Goal: Transaction & Acquisition: Purchase product/service

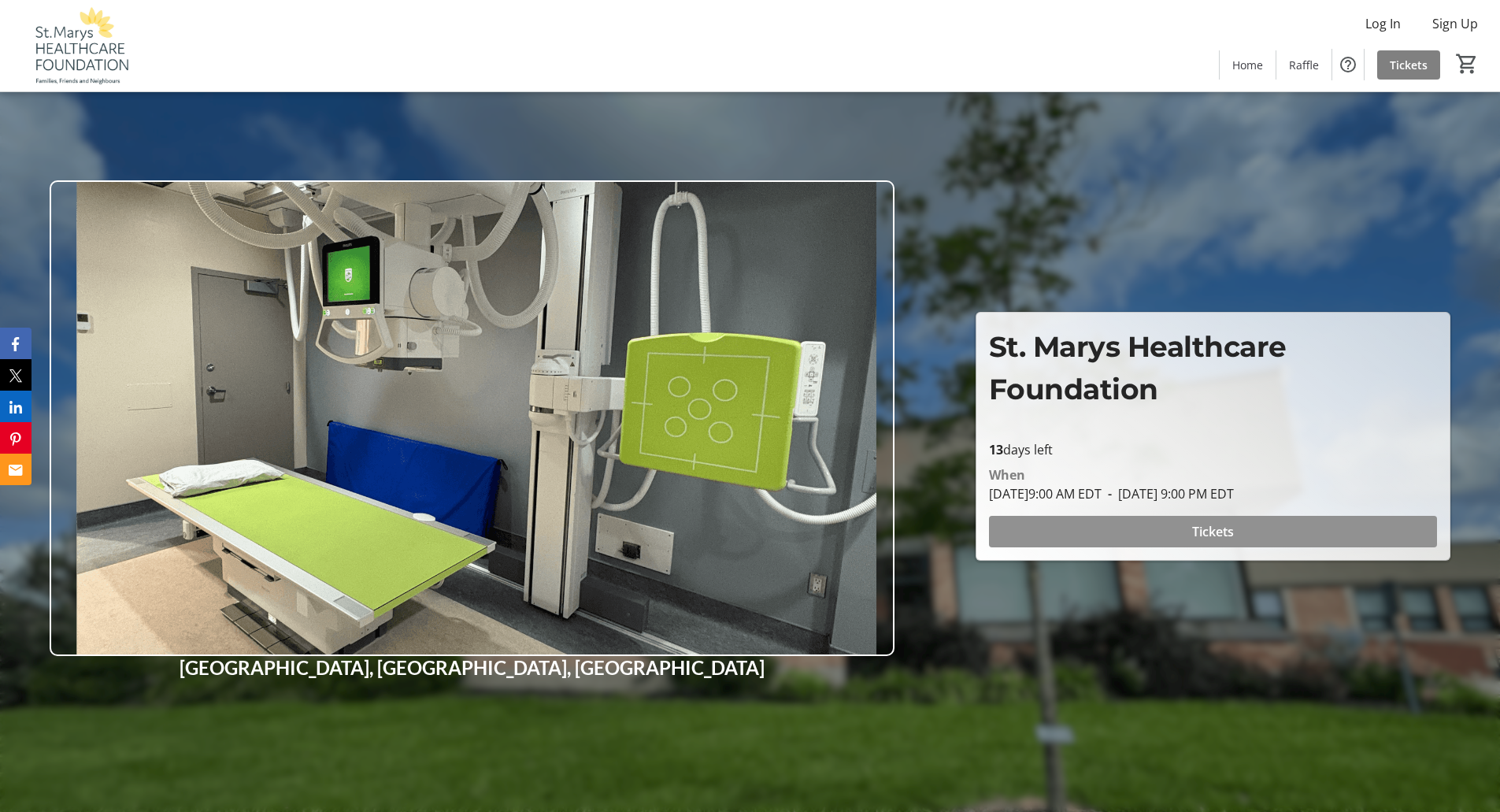
click at [1178, 526] on span at bounding box center [1213, 531] width 448 height 37
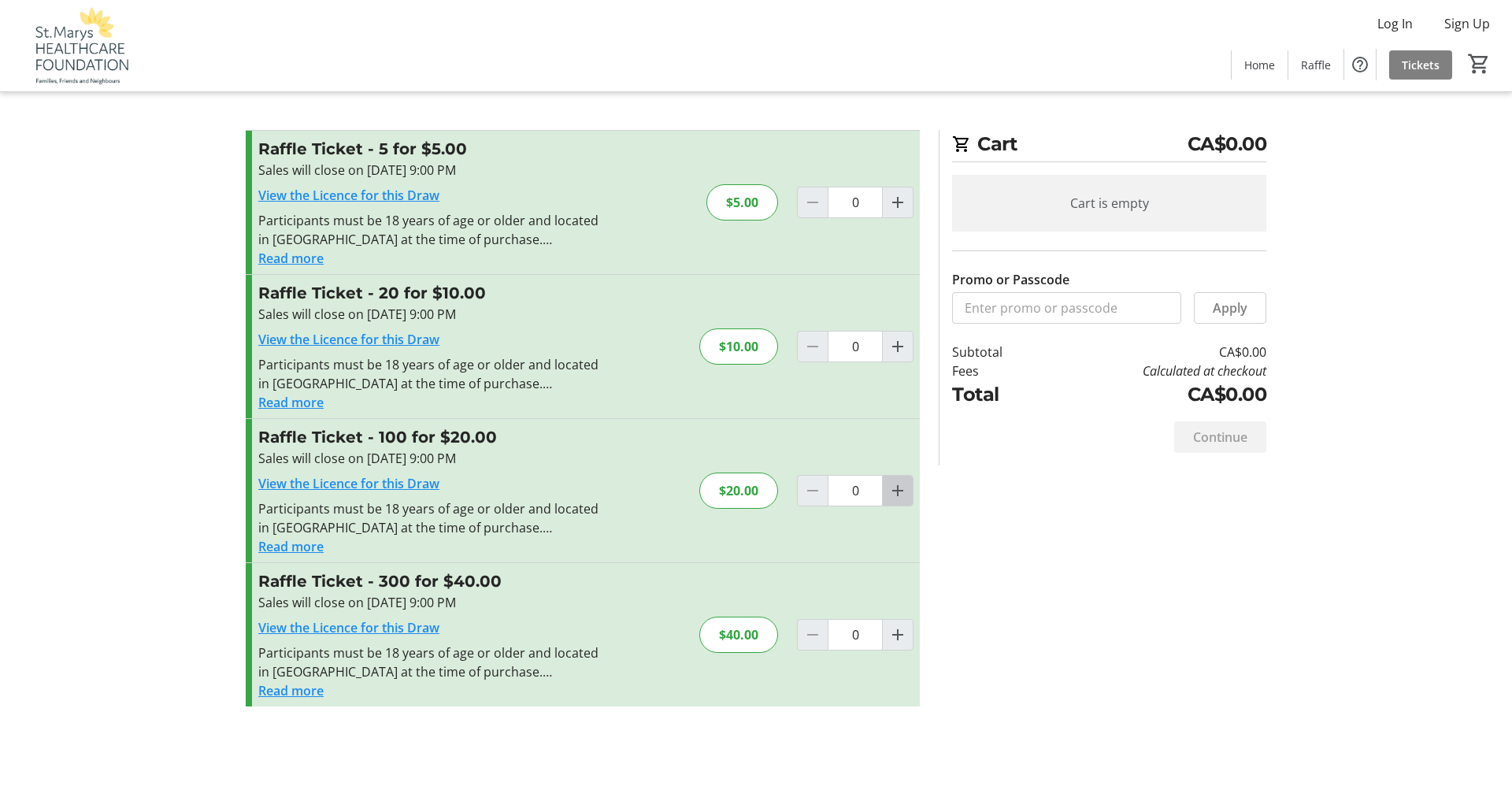
click at [898, 488] on mat-icon "Increment by one" at bounding box center [897, 490] width 19 height 19
type input "1"
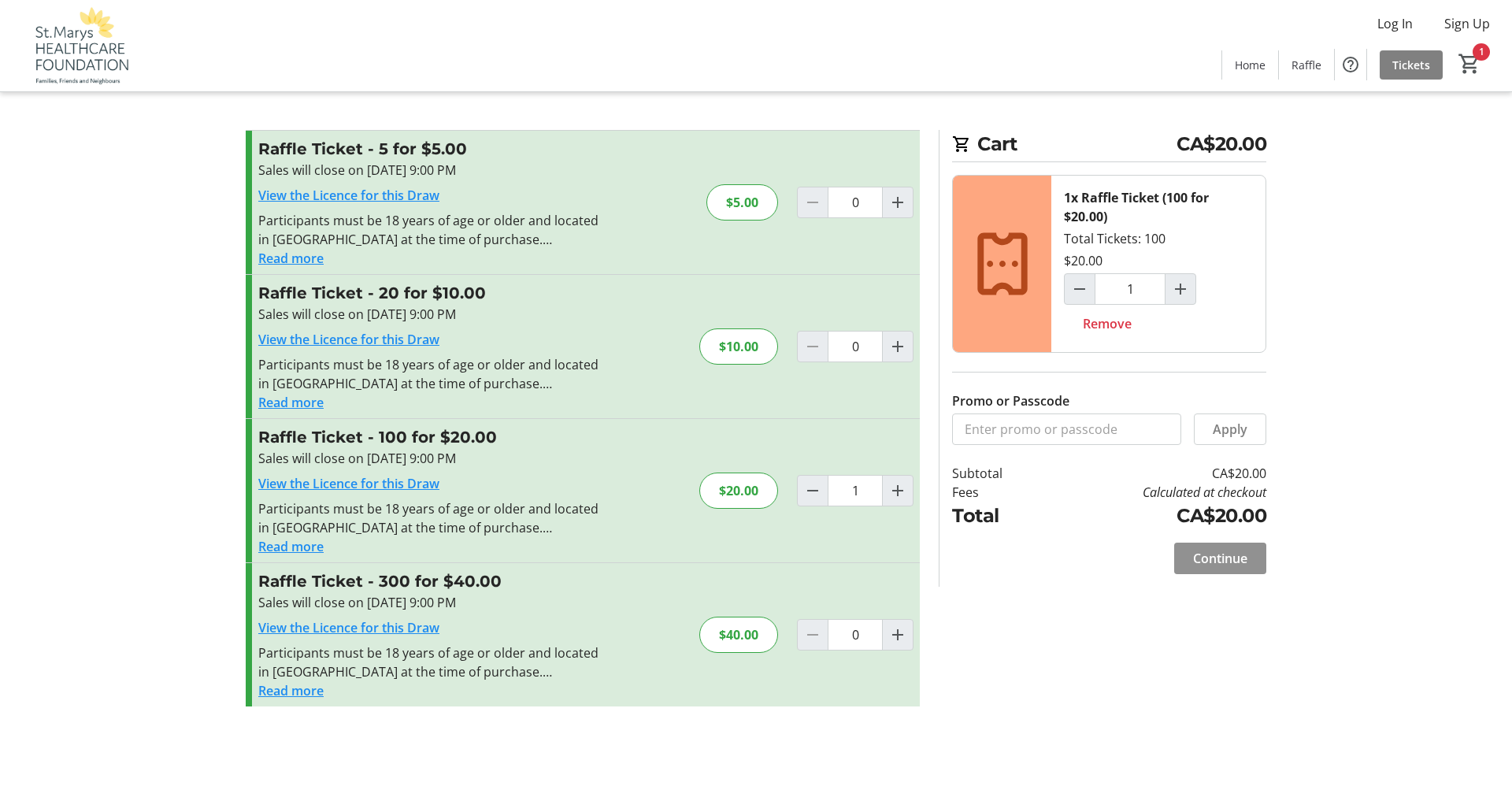
click at [1222, 558] on span "Continue" at bounding box center [1219, 558] width 54 height 19
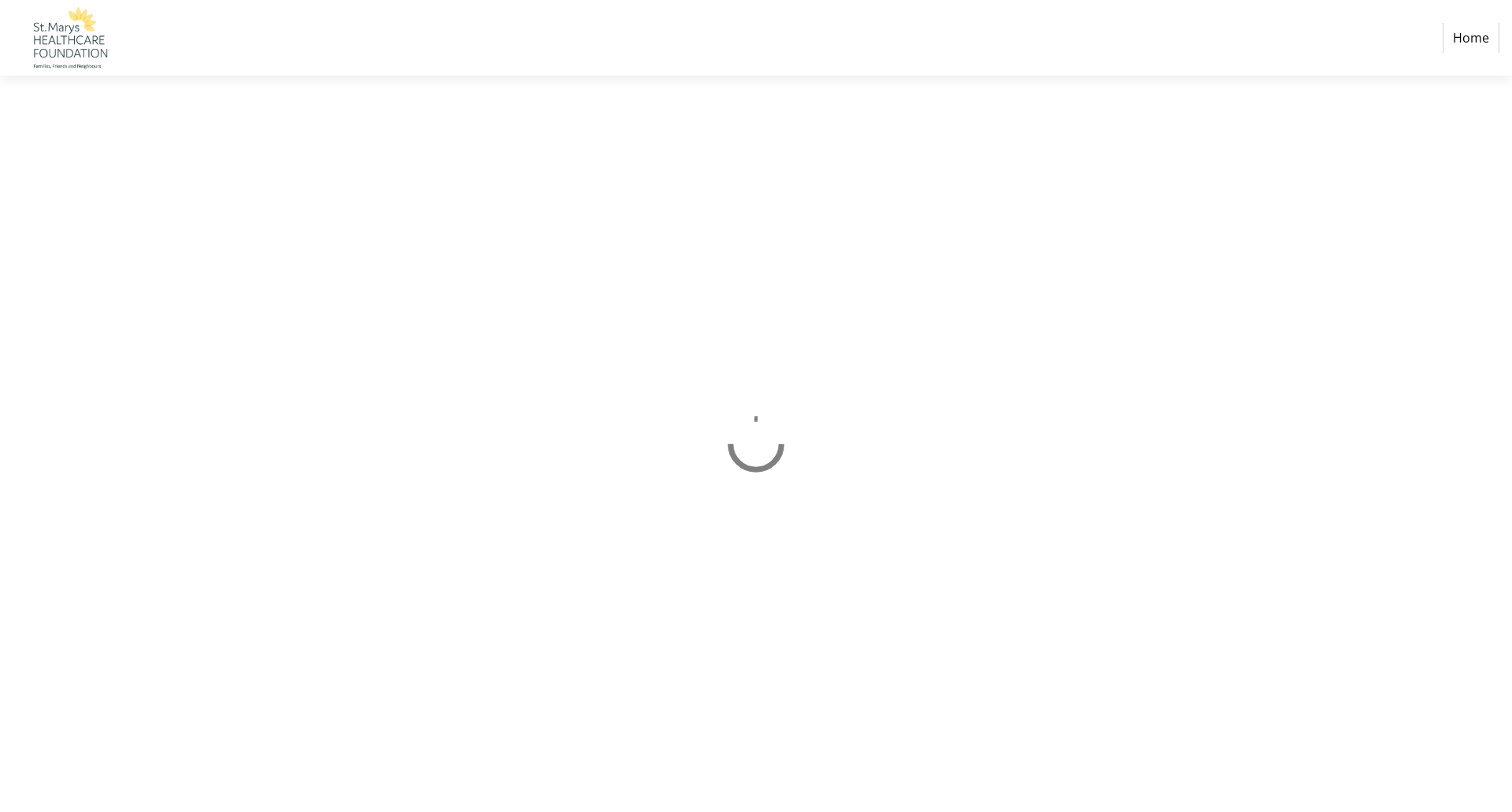
select select "CA"
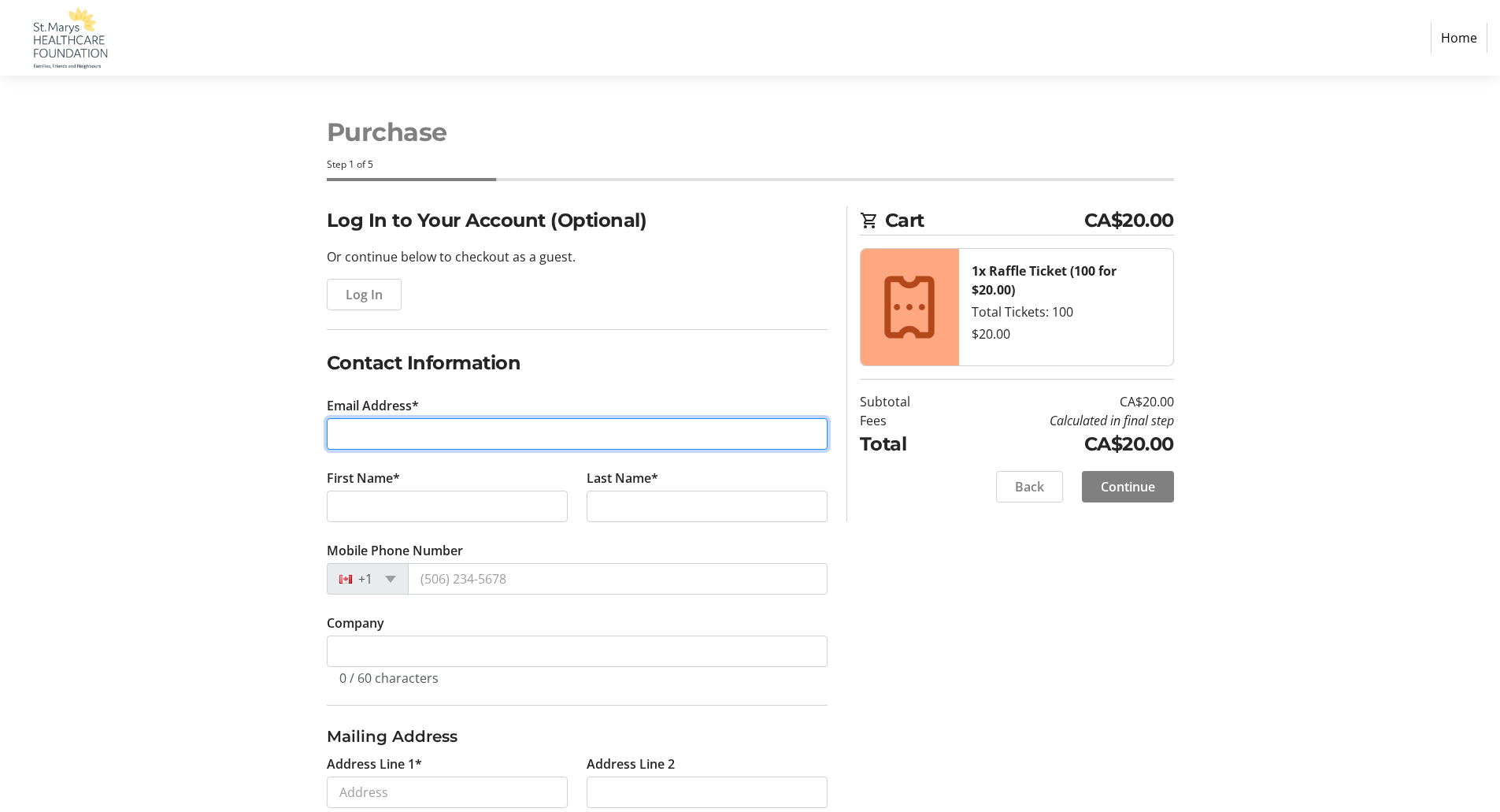
click at [353, 427] on input "Email Address*" at bounding box center [576, 433] width 501 height 31
type input "[EMAIL_ADDRESS][PERSON_NAME][DOMAIN_NAME]"
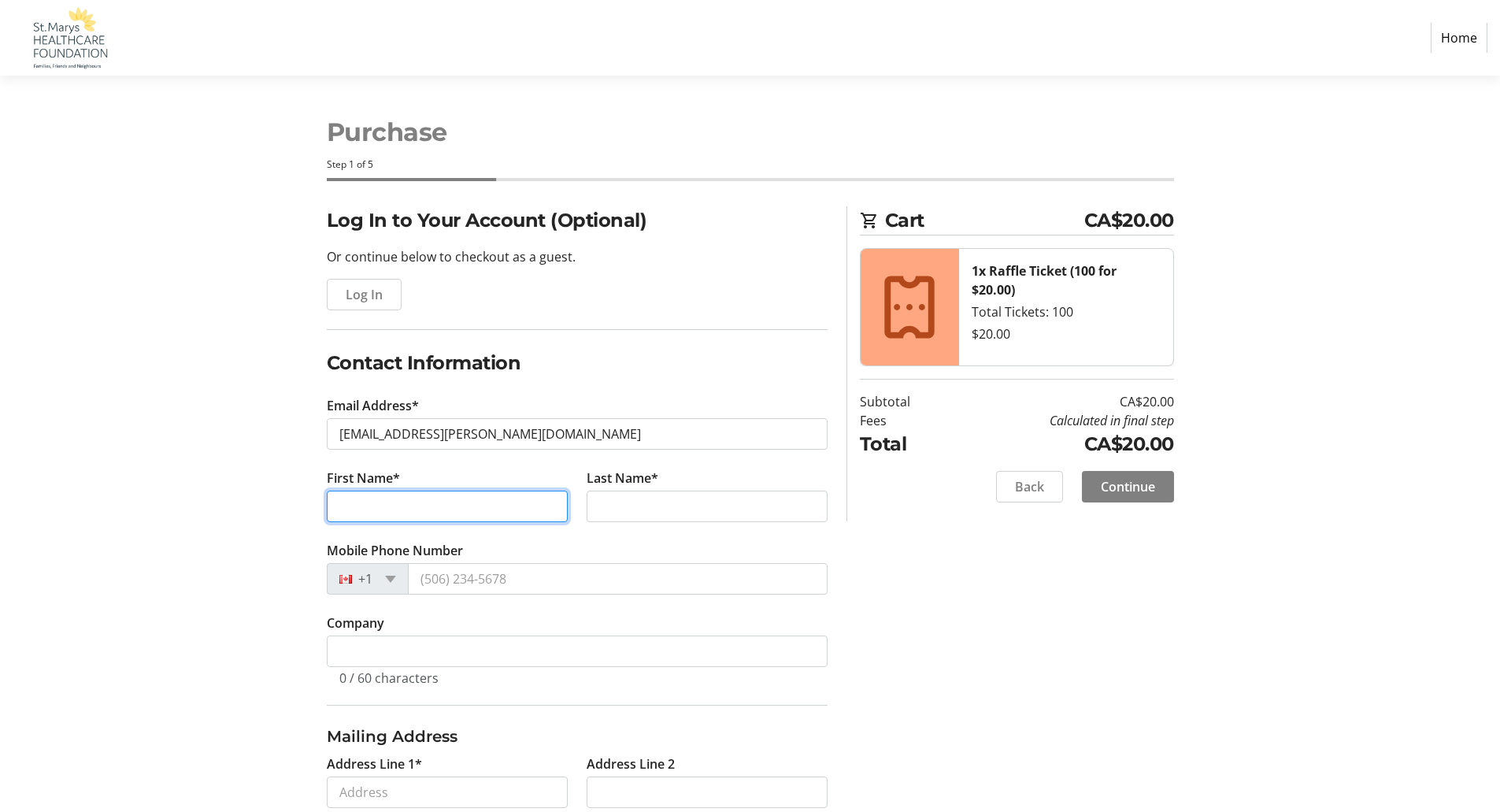
click at [369, 517] on input "First Name*" at bounding box center [447, 506] width 241 height 31
type input "[PERSON_NAME]"
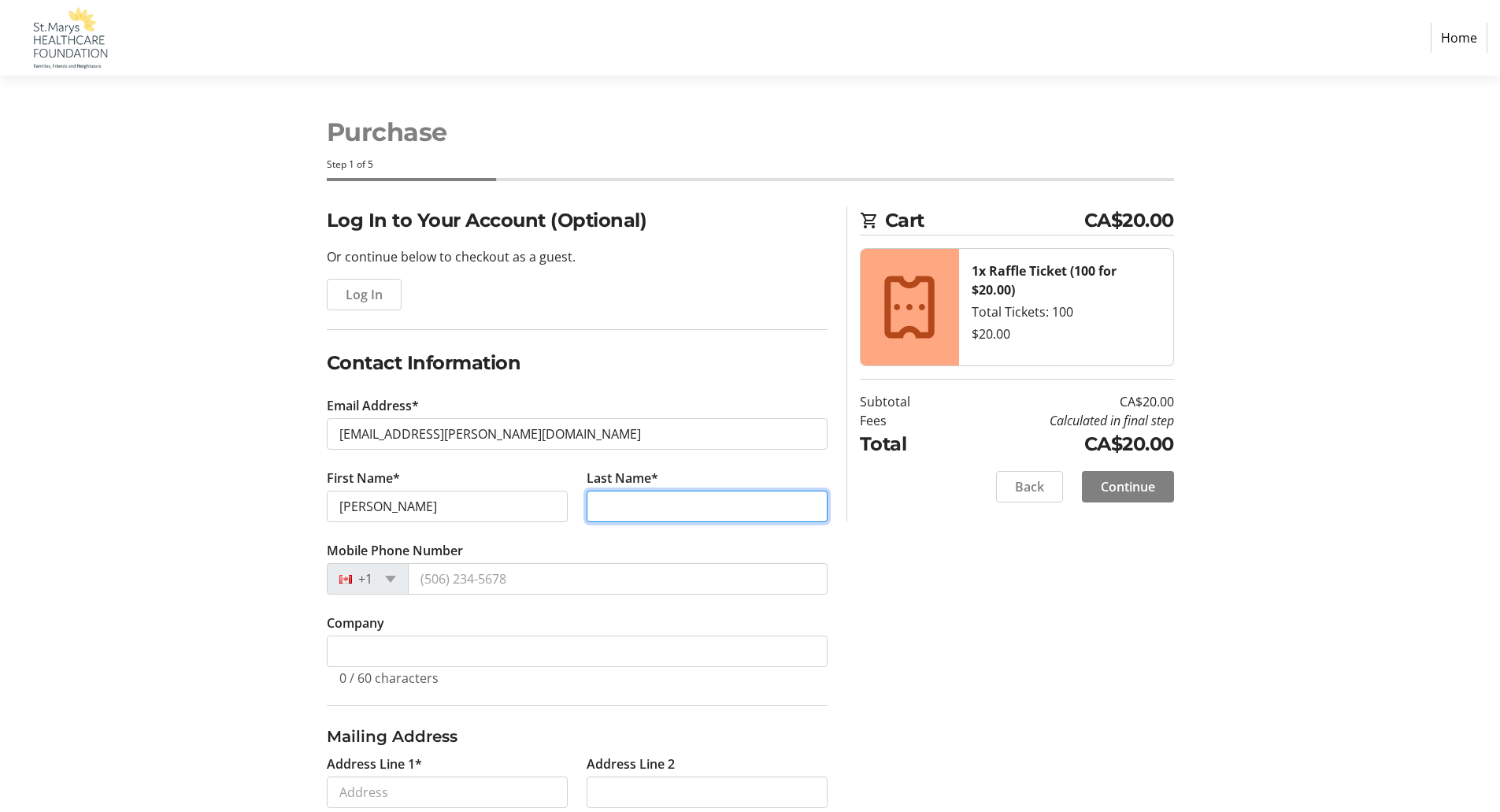
click at [647, 506] on input "Last Name*" at bounding box center [707, 506] width 241 height 31
type input "Fairthorne"
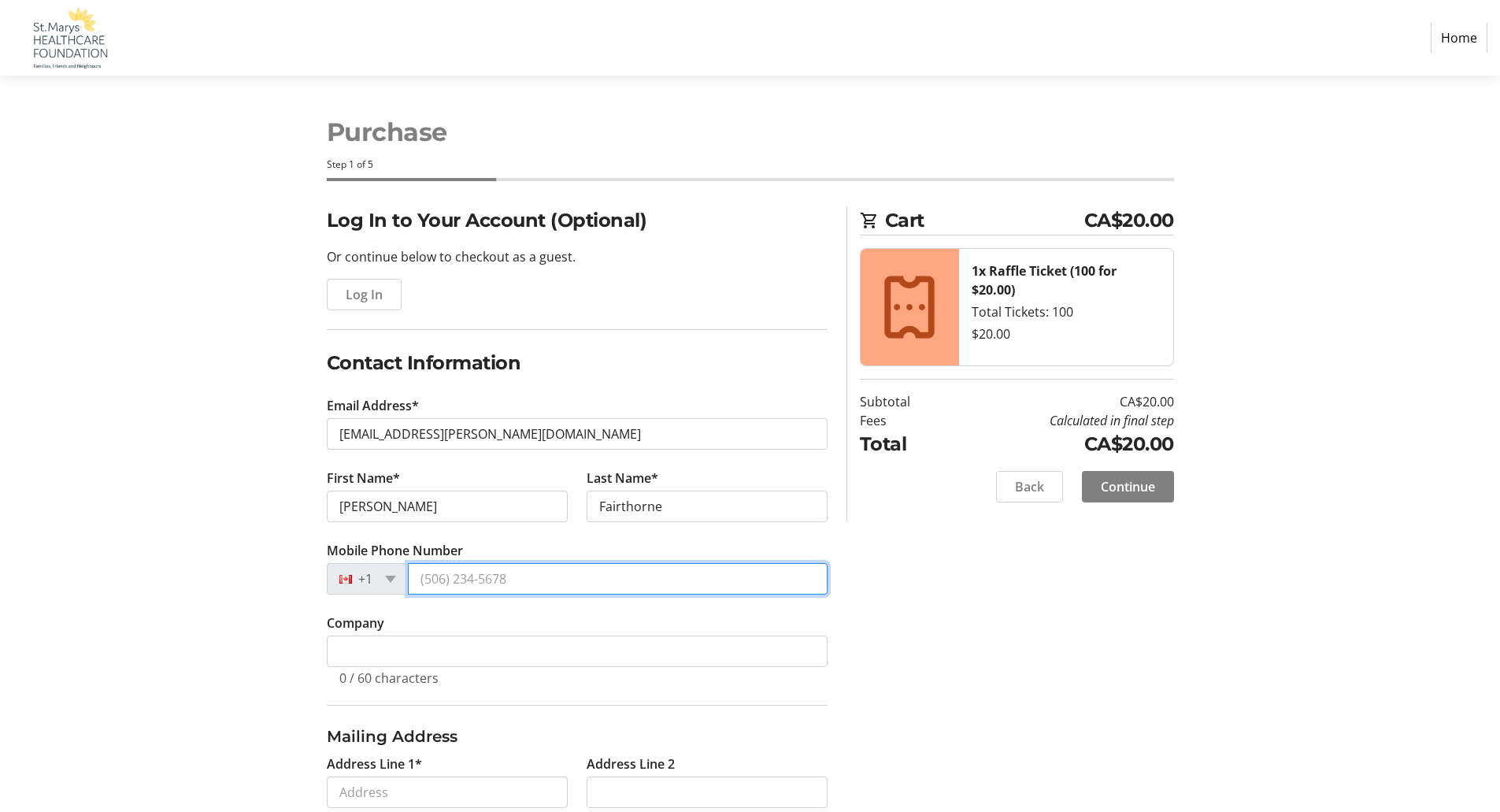
type input "[PHONE_NUMBER]"
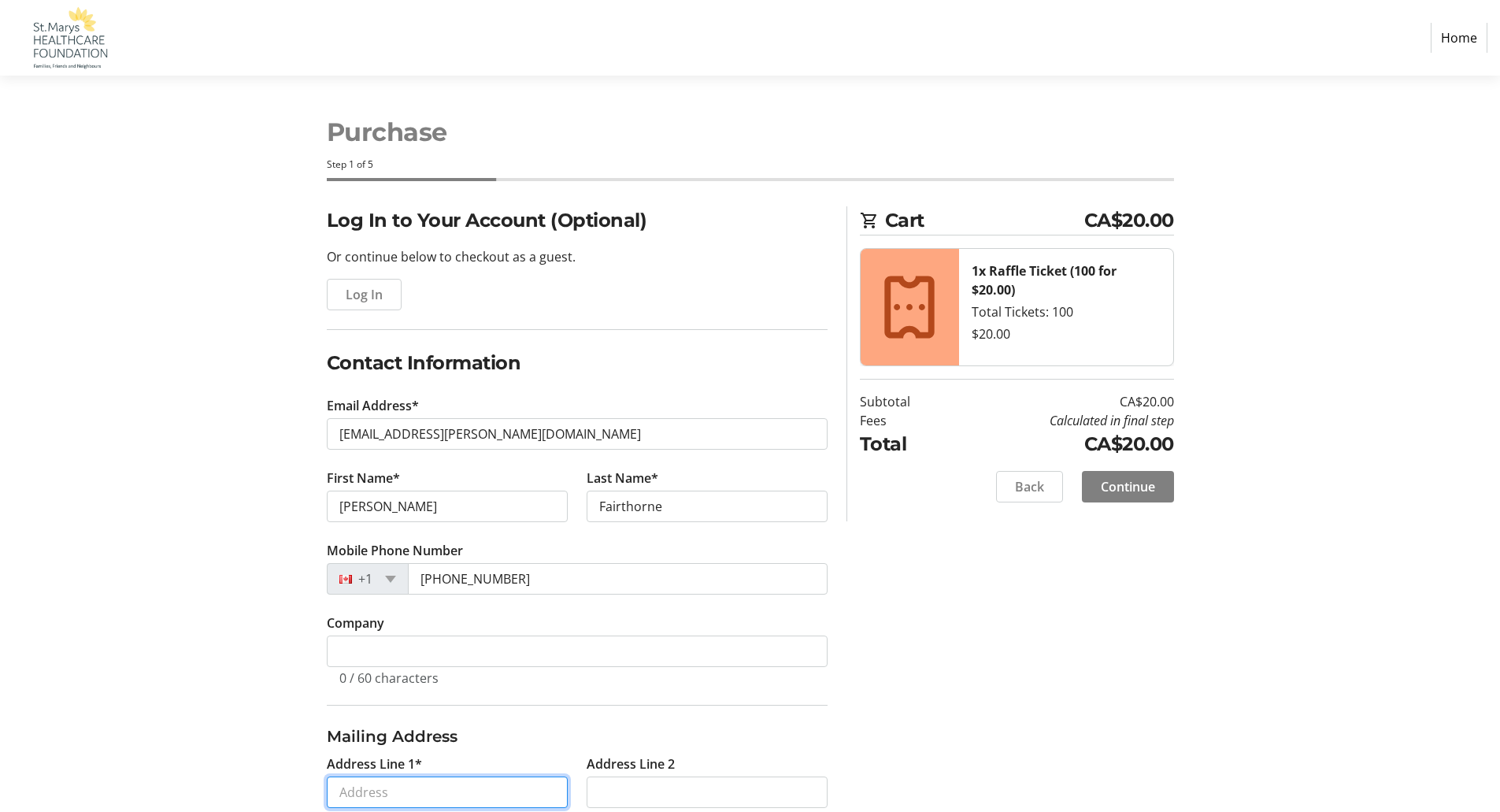
type input "[STREET_ADDRESS][PERSON_NAME]"
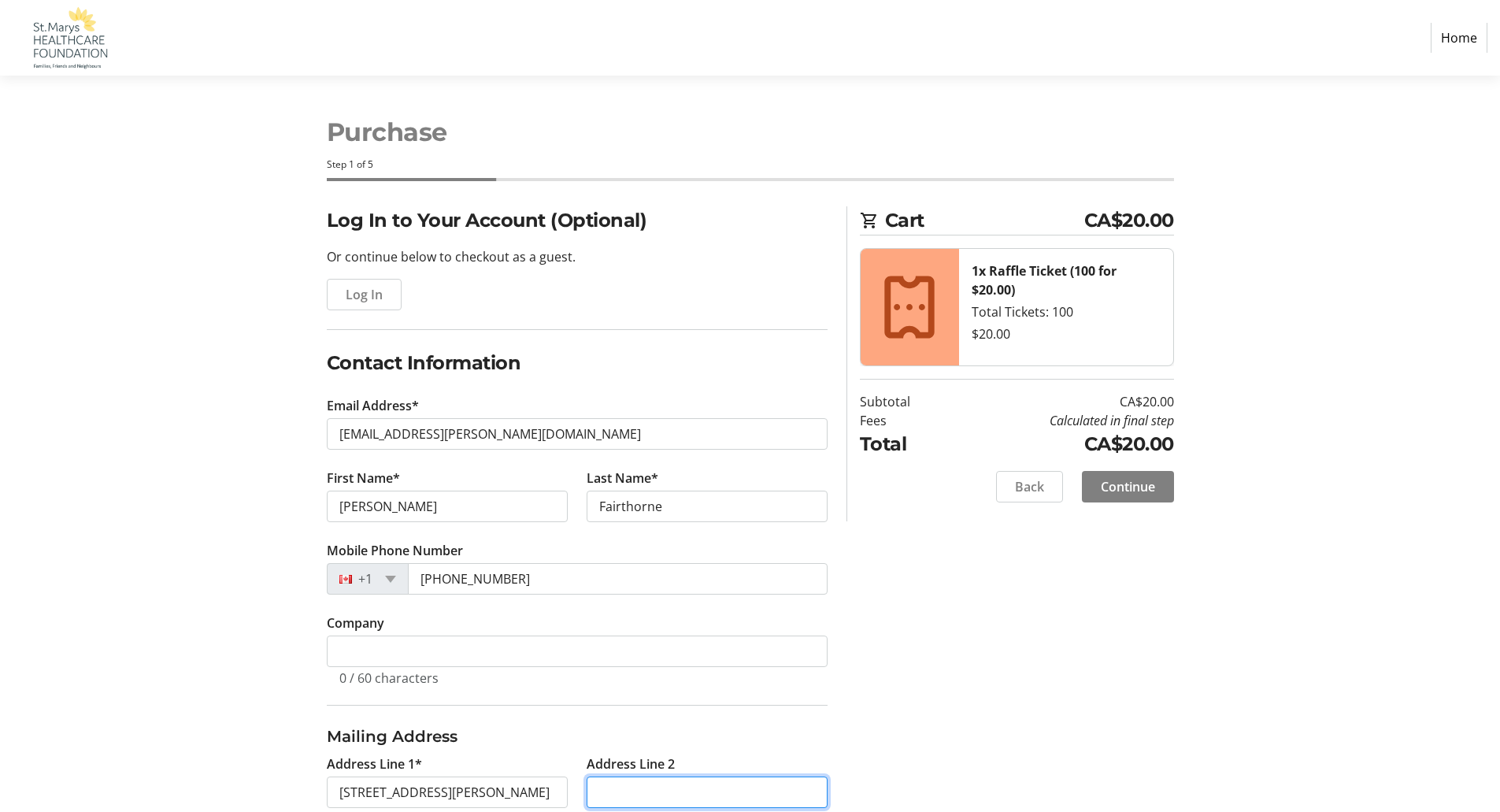
type input "N4X 1B9"
type input "St. Mary's"
select select "ON"
type input "N4X1B9"
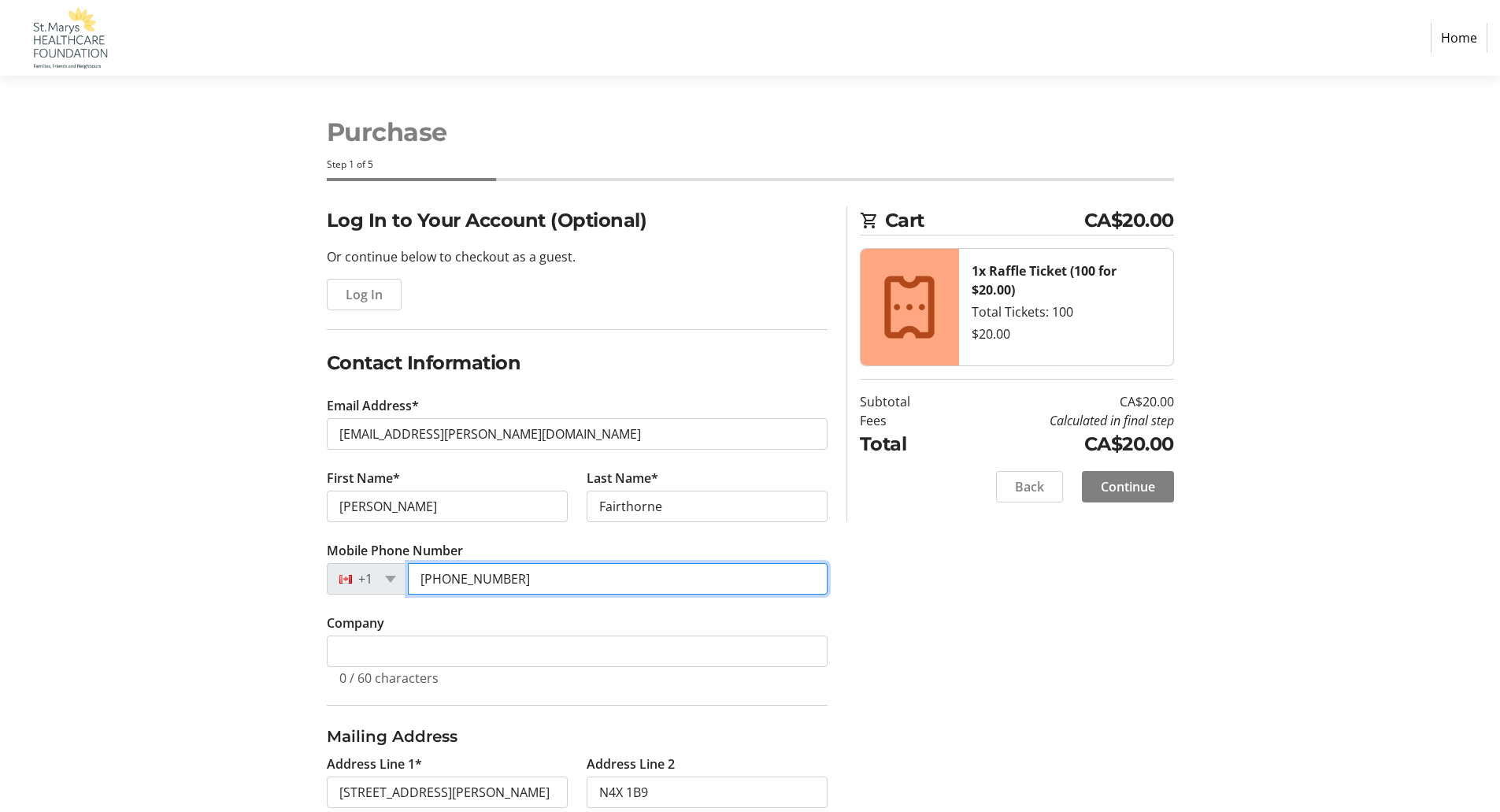
click at [525, 584] on input "[PHONE_NUMBER]" at bounding box center [617, 578] width 419 height 31
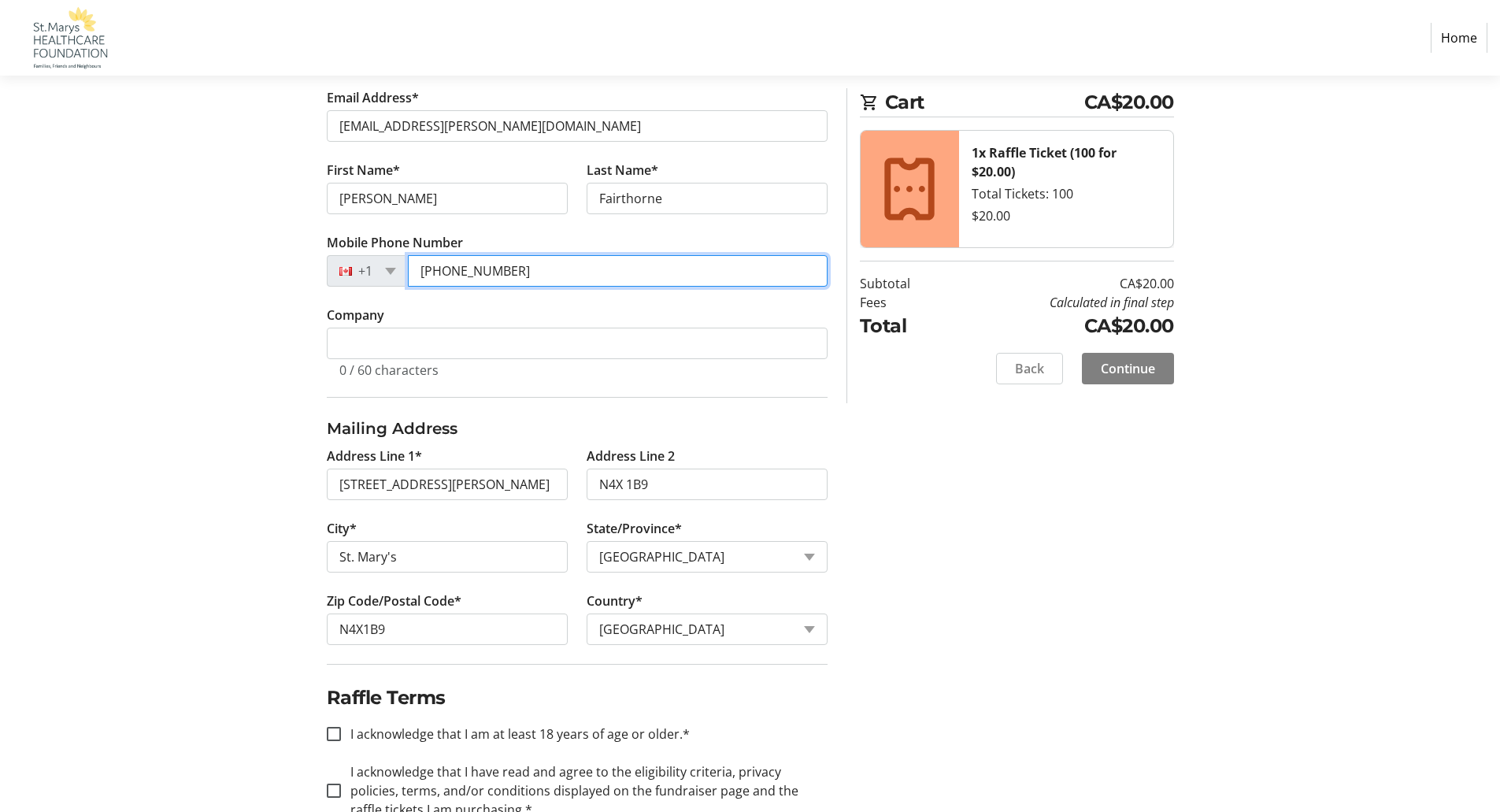
scroll to position [315, 0]
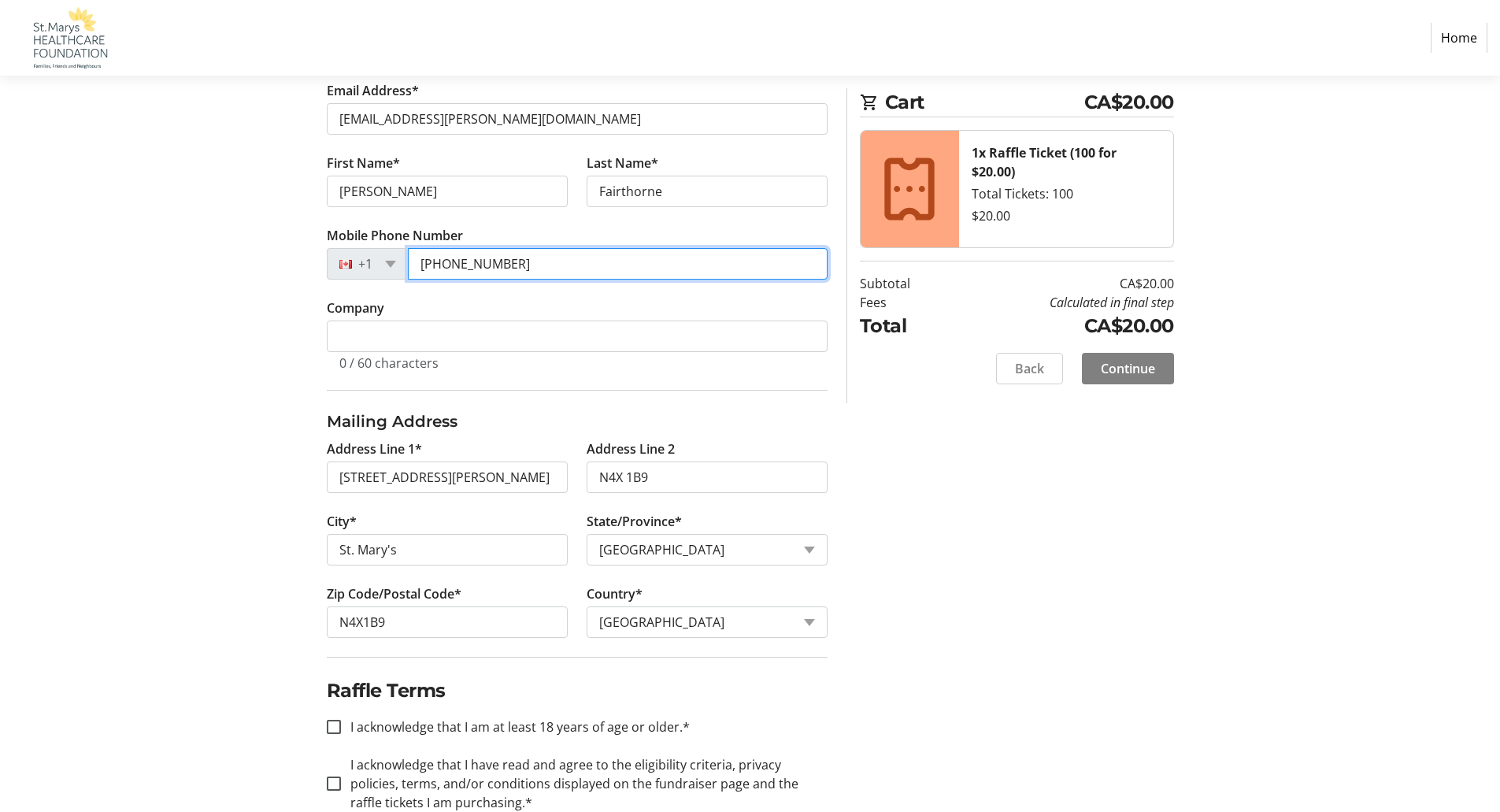
type input "[PHONE_NUMBER]"
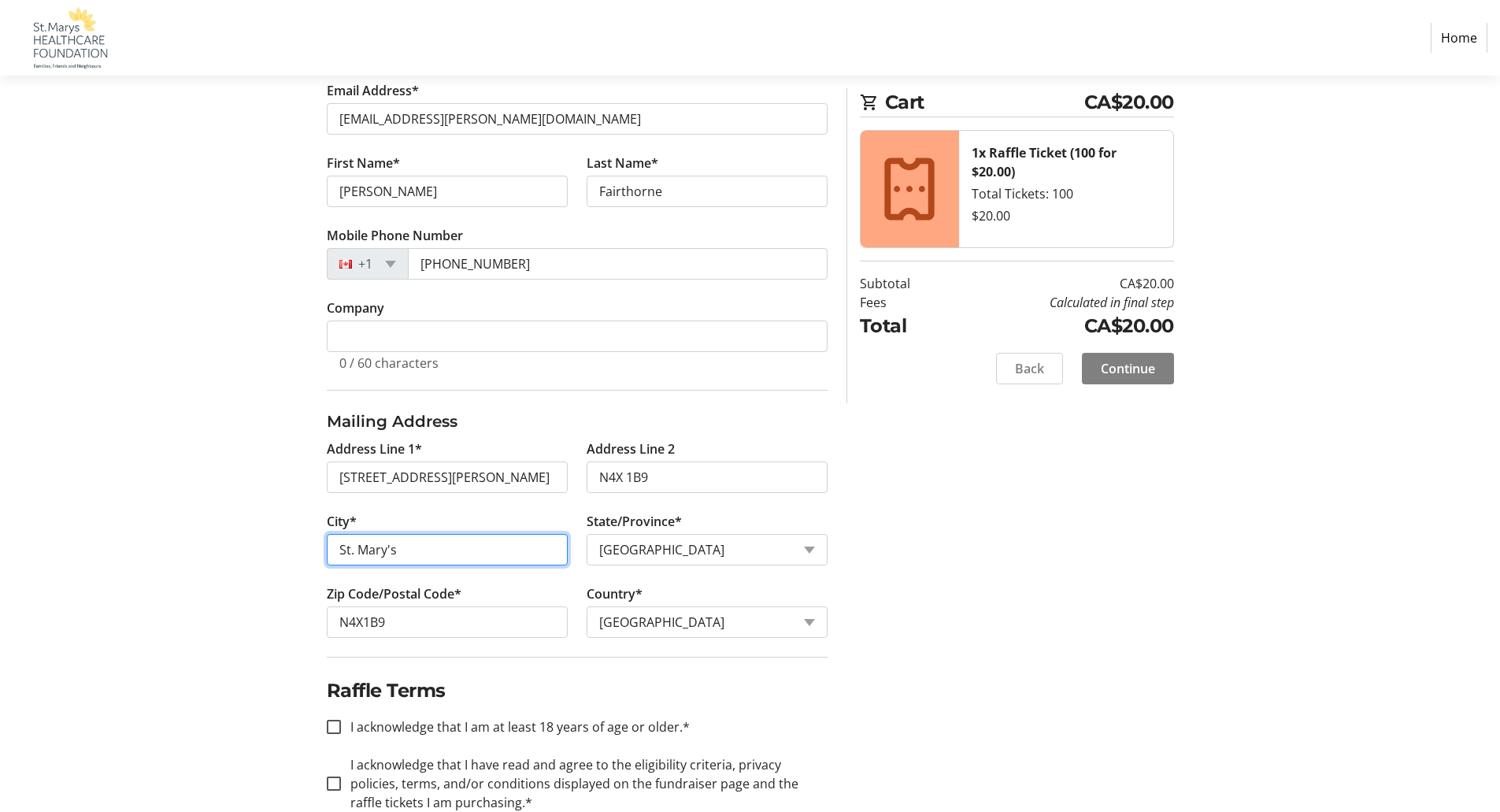
click at [394, 551] on input "St. Mary's" at bounding box center [447, 549] width 241 height 31
type input "St. Marys"
click at [665, 473] on input "N4X 1B9" at bounding box center [707, 476] width 241 height 31
type input "N"
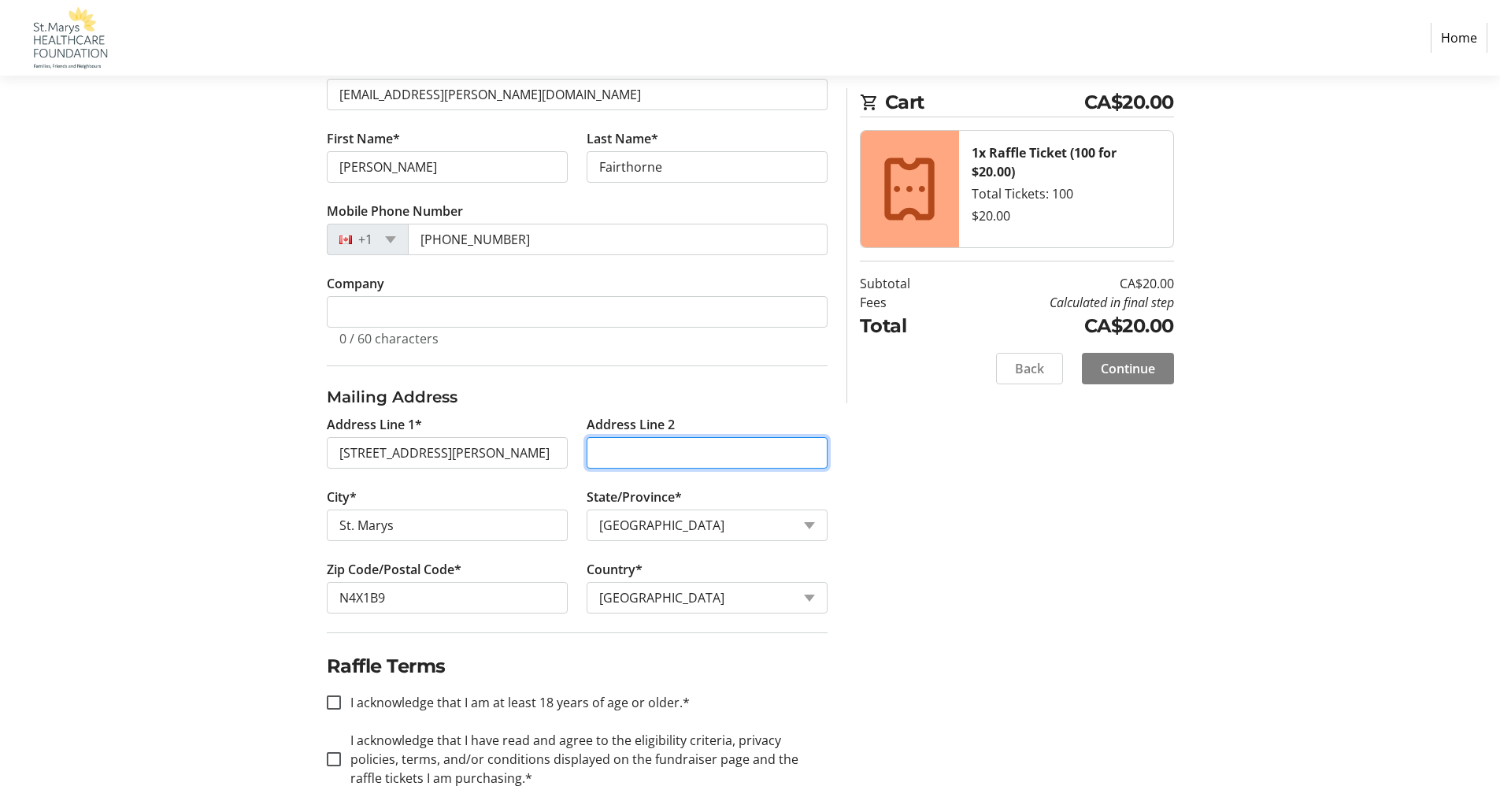
scroll to position [352, 0]
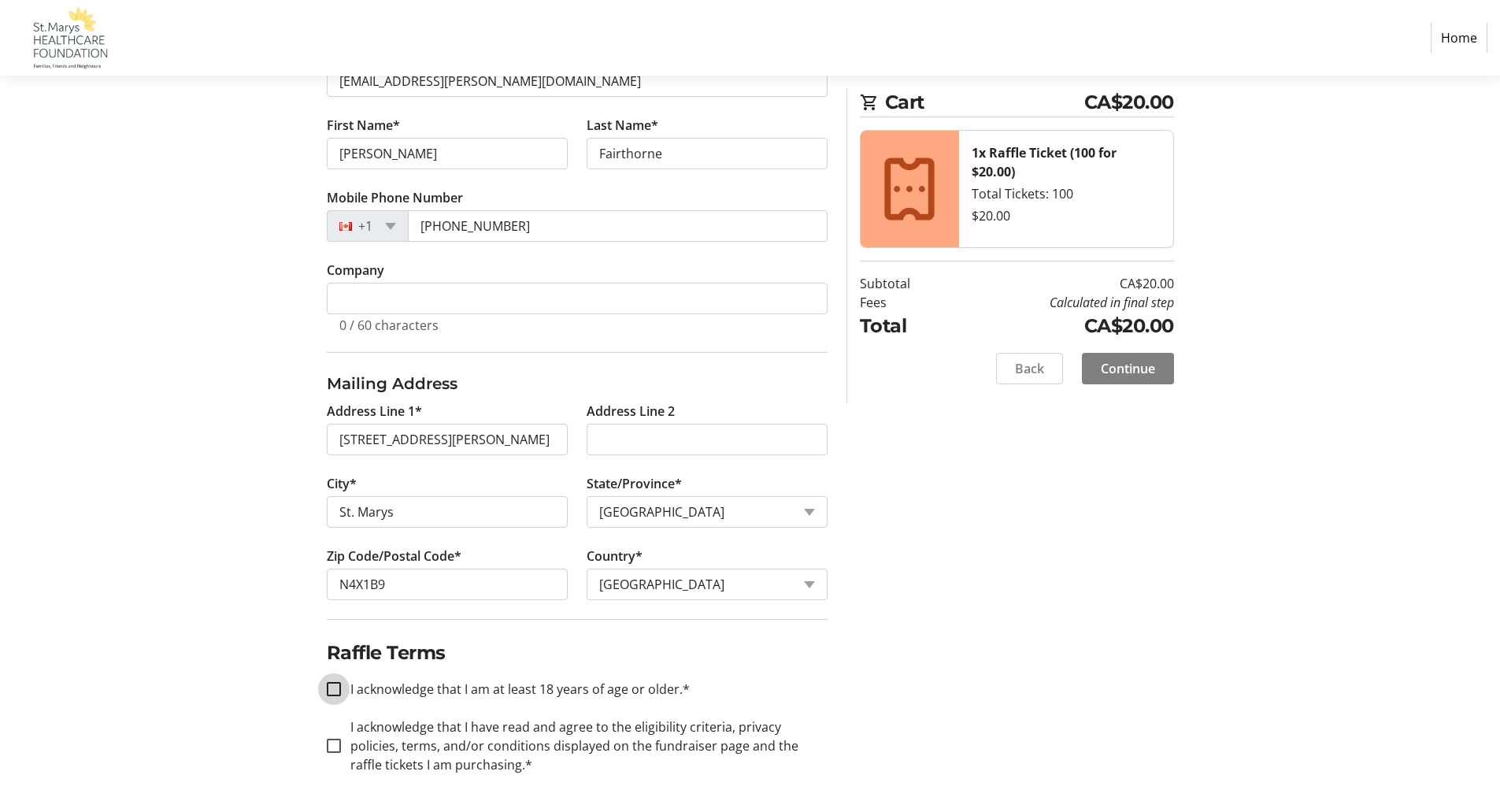
click at [331, 685] on input "I acknowledge that I am at least 18 years of age or older.*" at bounding box center [334, 689] width 14 height 14
checkbox input "true"
click at [333, 739] on input "I acknowledge that I have read and agree to the eligibility criteria, privacy p…" at bounding box center [334, 745] width 14 height 14
checkbox input "true"
click at [1128, 365] on span "Continue" at bounding box center [1127, 368] width 54 height 19
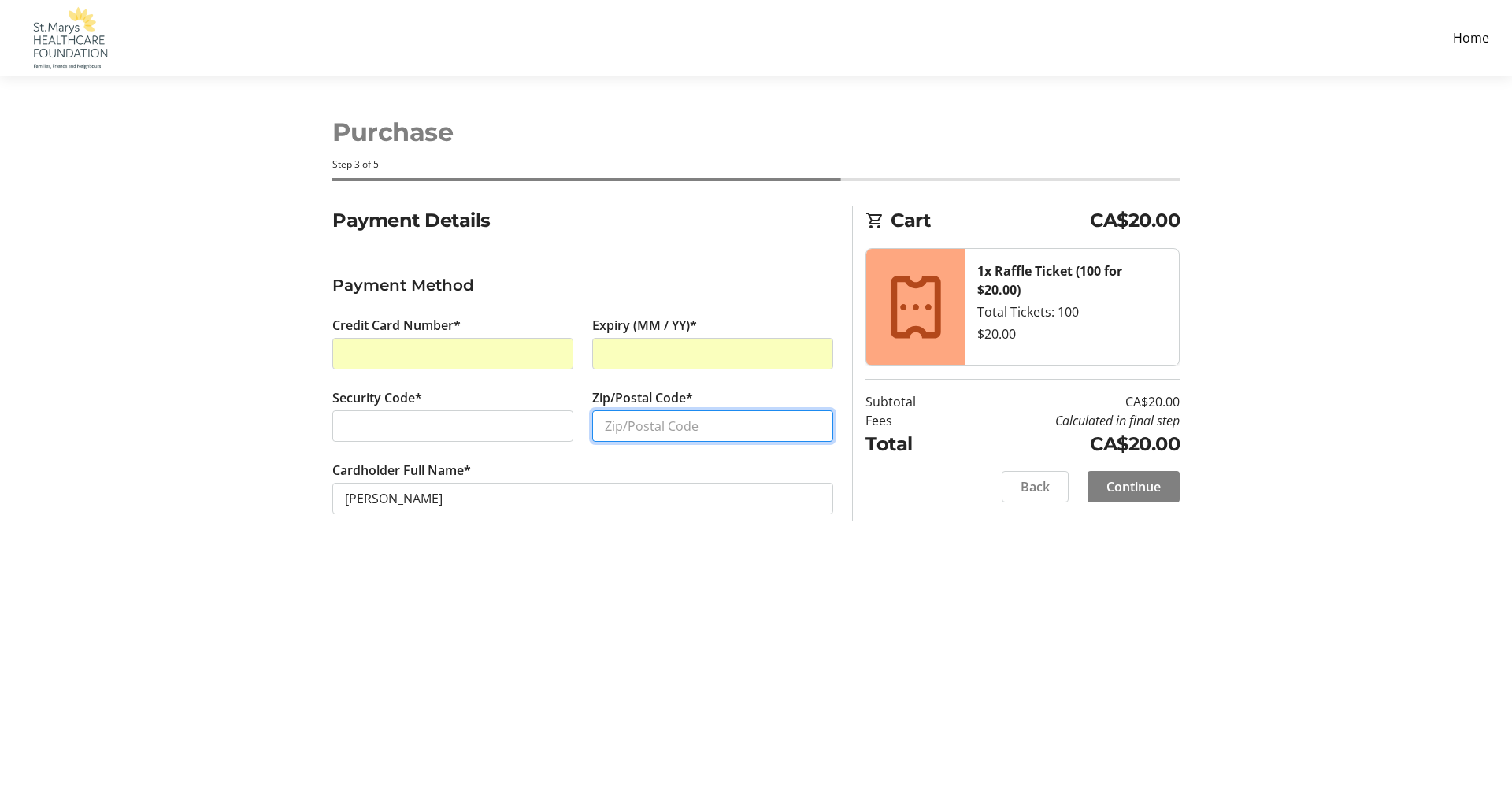
click at [611, 425] on input "Zip/Postal Code*" at bounding box center [712, 426] width 241 height 31
type input "N4X 1B9"
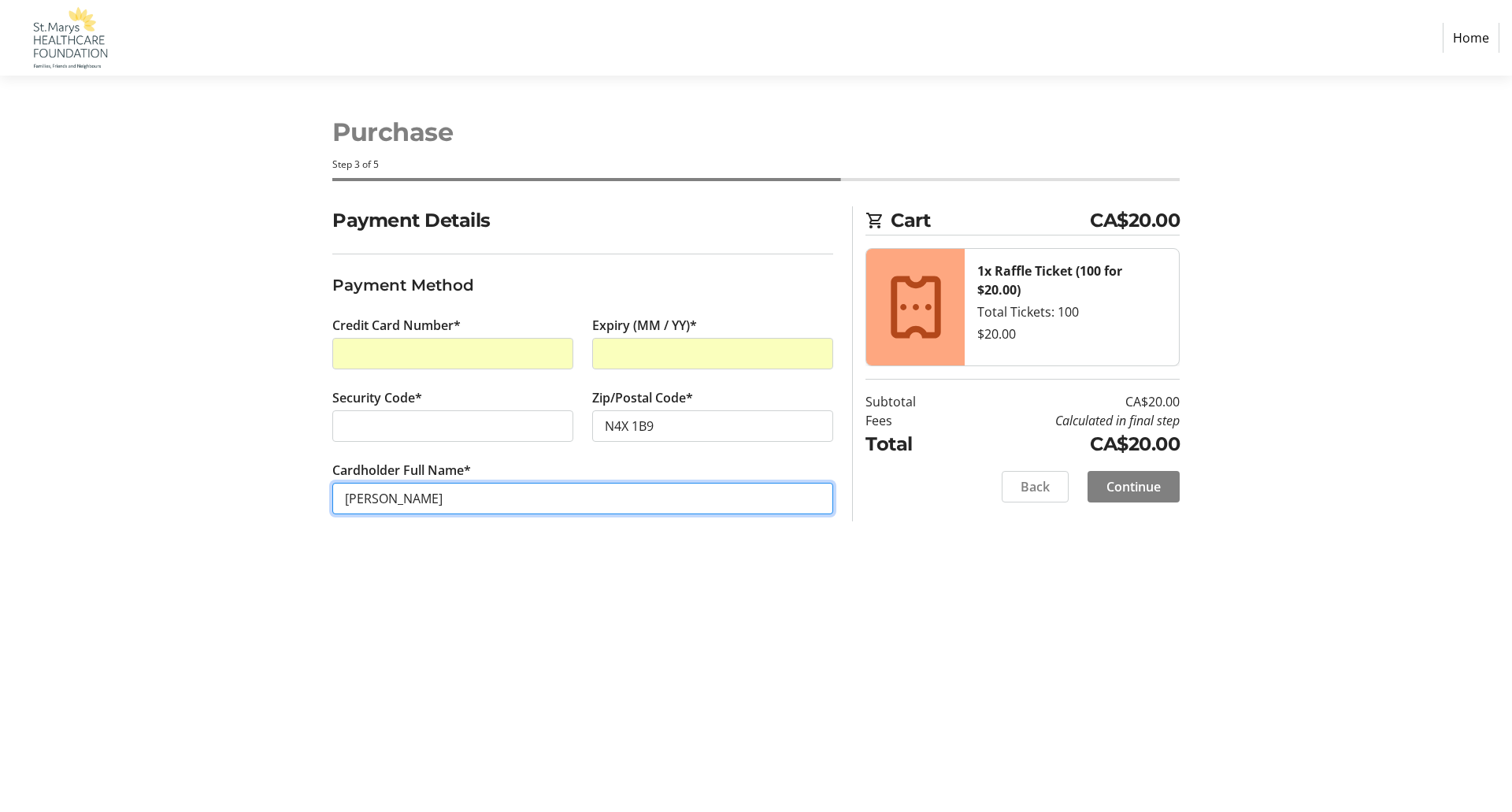
click at [378, 493] on input "[PERSON_NAME]" at bounding box center [582, 498] width 501 height 31
type input "[PERSON_NAME]"
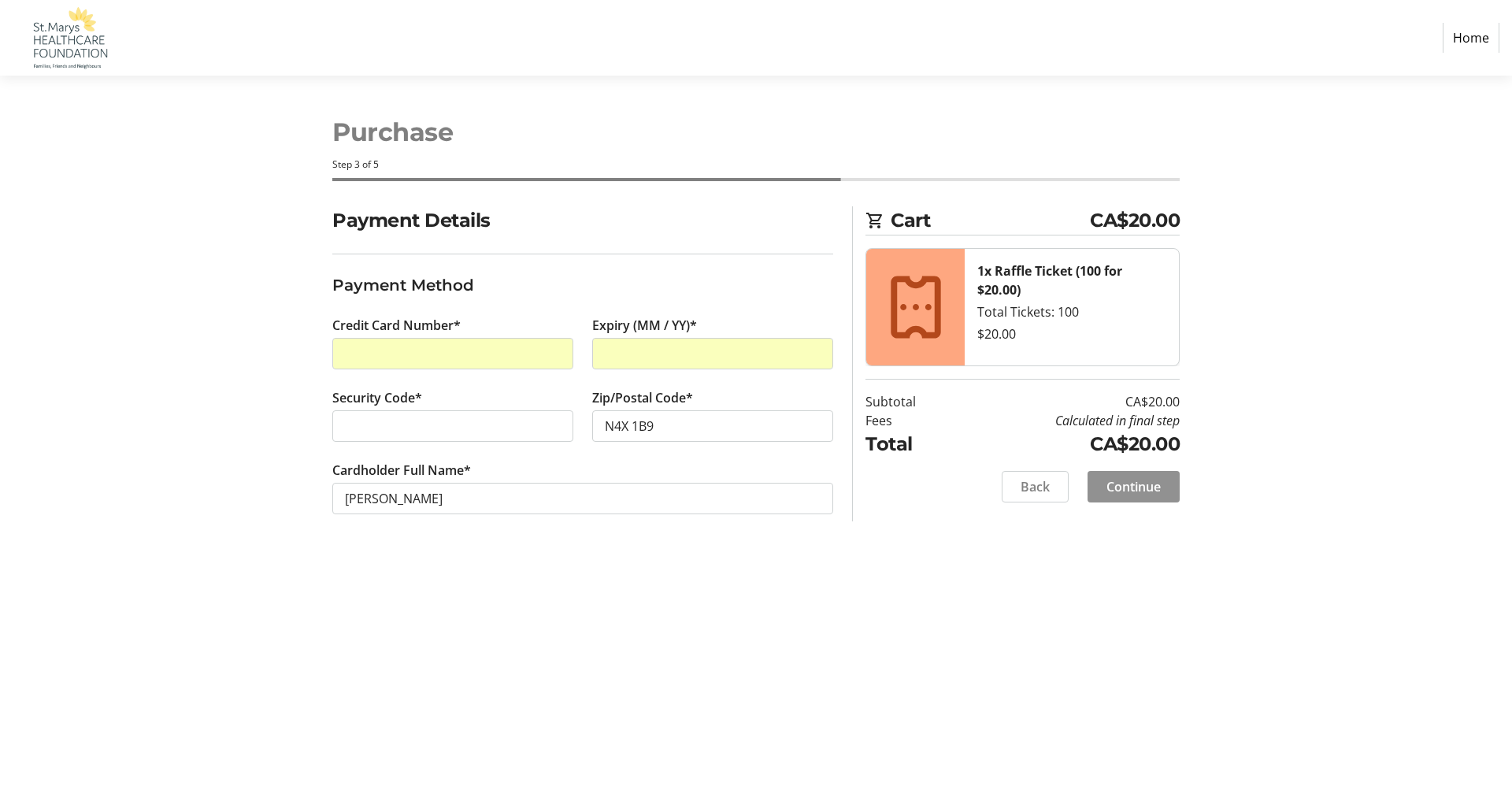
click at [1153, 489] on span "Continue" at bounding box center [1133, 486] width 54 height 19
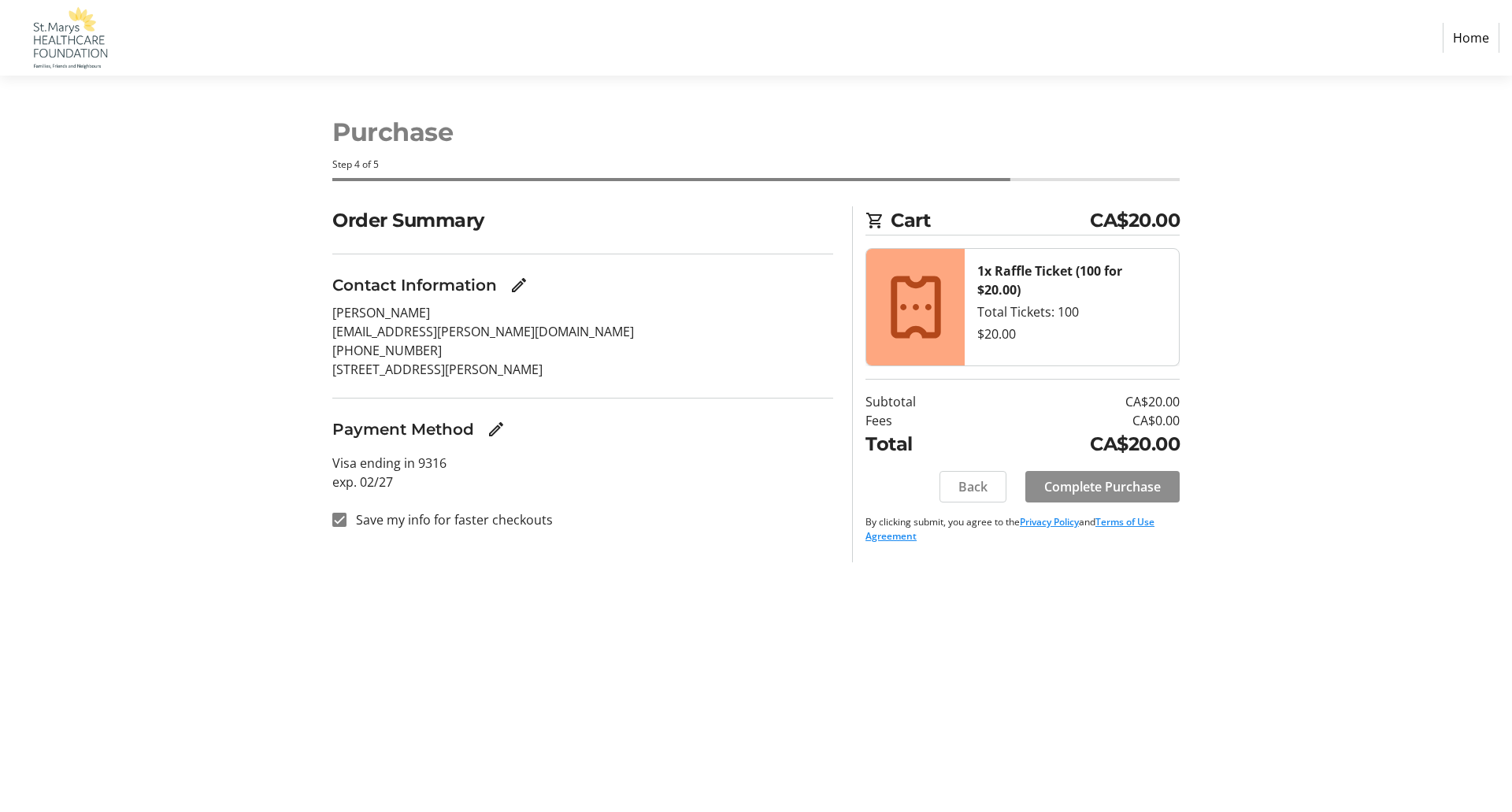
click at [1153, 489] on span "Complete Purchase" at bounding box center [1102, 486] width 117 height 19
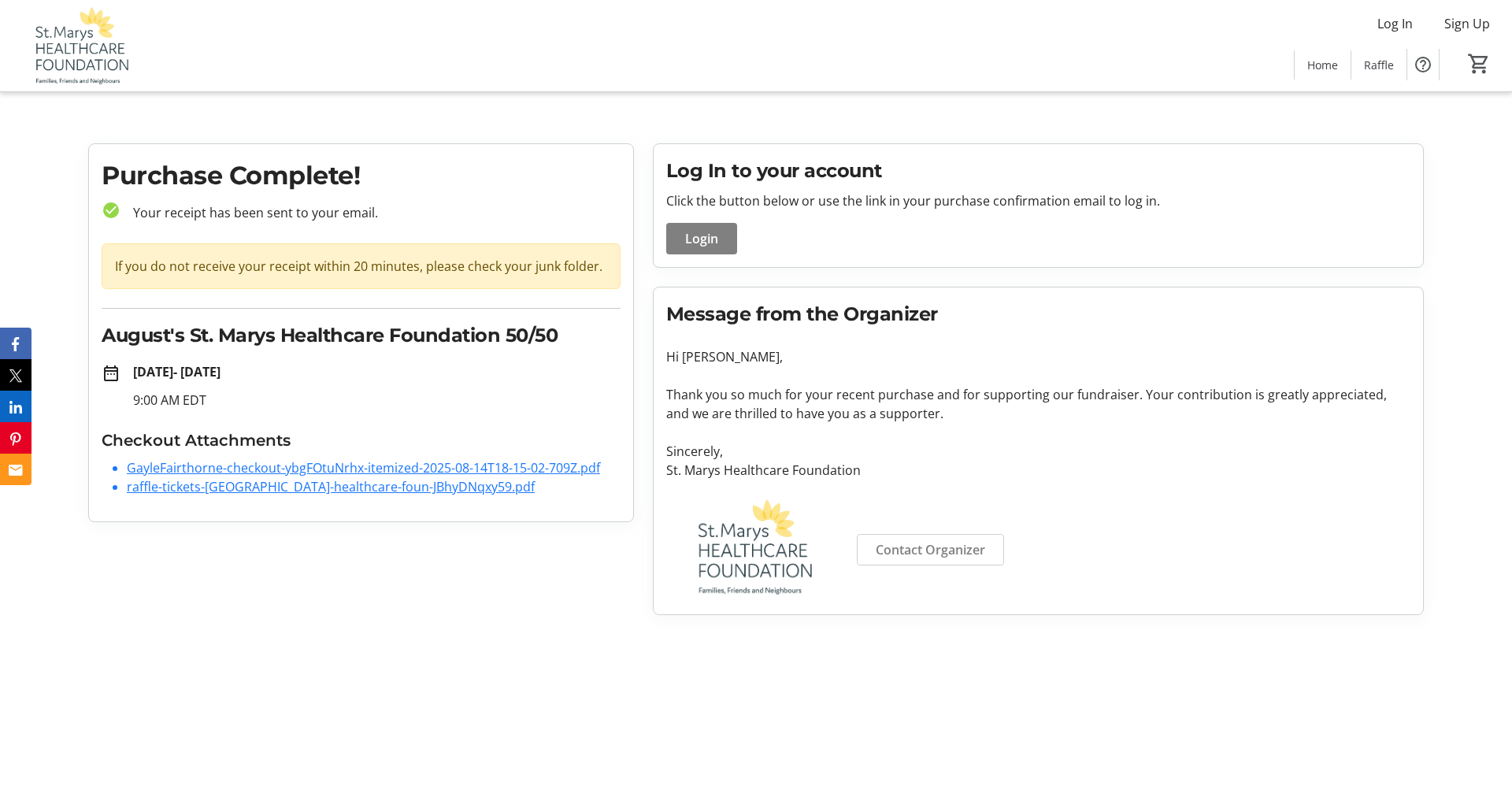
click at [319, 489] on link "raffle-tickets-[GEOGRAPHIC_DATA]-healthcare-foun-JBhyDNqxy59.pdf" at bounding box center [330, 485] width 408 height 17
click at [243, 486] on link "raffle-tickets-[GEOGRAPHIC_DATA]-healthcare-foun-JBhyDNqxy59.pdf" at bounding box center [330, 485] width 408 height 17
